Goal: Ask a question

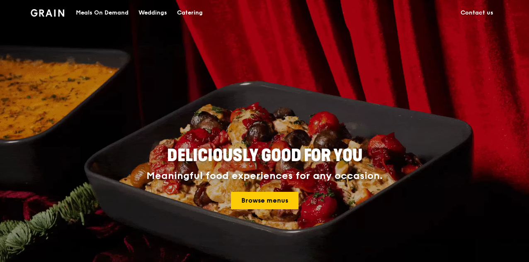
click at [487, 16] on link "Contact us" at bounding box center [477, 12] width 43 height 25
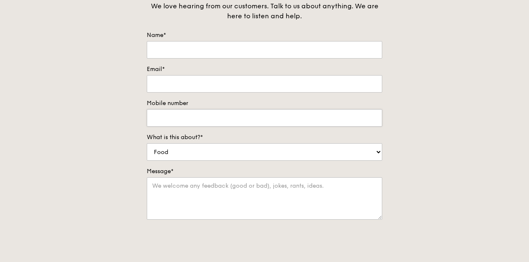
scroll to position [83, 0]
click at [198, 50] on input "Name*" at bounding box center [264, 49] width 235 height 17
type input "Yi Lin"
type input "y"
type input "yilin"
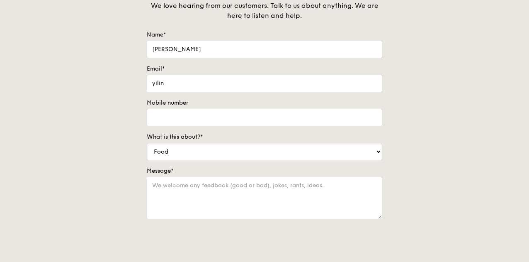
click at [167, 144] on select "Food Service Billing/Payment Catering Others" at bounding box center [264, 151] width 235 height 17
click at [147, 143] on select "Food Service Billing/Payment Catering Others" at bounding box center [264, 151] width 235 height 17
click at [199, 190] on textarea "Message*" at bounding box center [264, 198] width 235 height 42
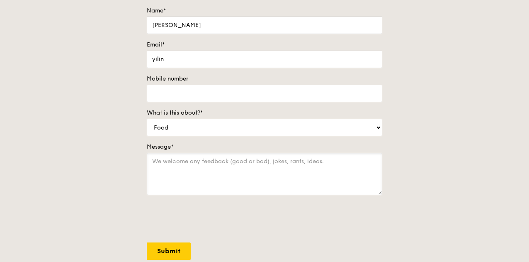
scroll to position [124, 0]
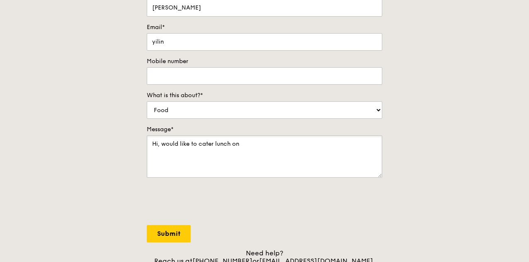
click at [291, 149] on textarea "Hi, would like to cater lunch on" at bounding box center [264, 156] width 235 height 42
type textarea "Hi, would like to cater lunch on 3 Sep, Wed for about 80 pax. Kindly advise ava…"
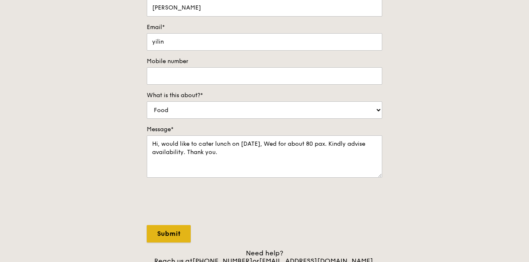
click at [168, 232] on input "Submit" at bounding box center [169, 233] width 44 height 17
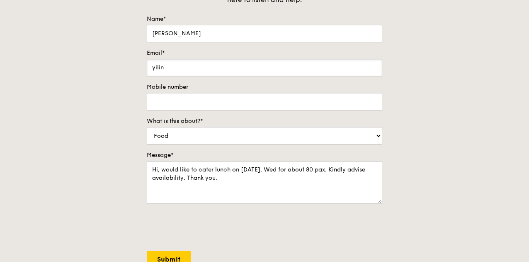
scroll to position [83, 0]
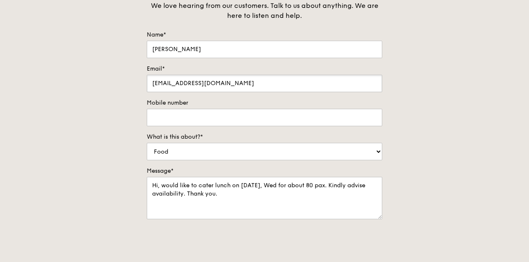
type input "yilin.chua@groupbanyan.com"
type input "90233837"
click at [456, 166] on div "Contact us We love hearing from our customers. Talk to us about anything. We ar…" at bounding box center [264, 148] width 529 height 347
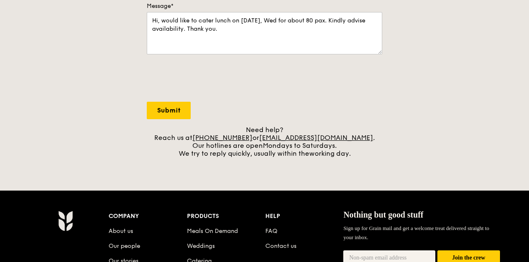
scroll to position [249, 0]
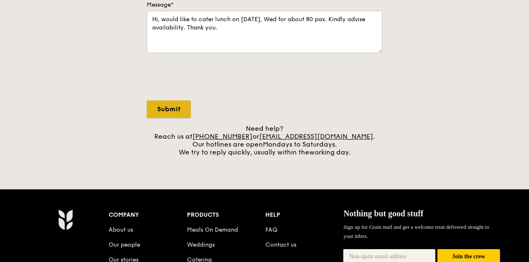
click at [177, 107] on input "Submit" at bounding box center [169, 108] width 44 height 17
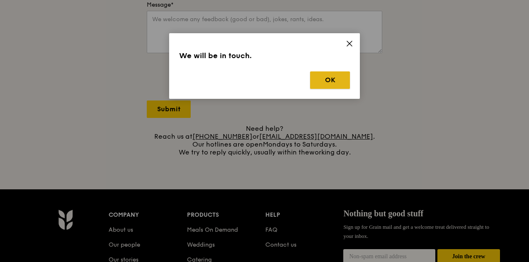
click at [345, 83] on button "OK" at bounding box center [330, 79] width 40 height 17
